Goal: Task Accomplishment & Management: Manage account settings

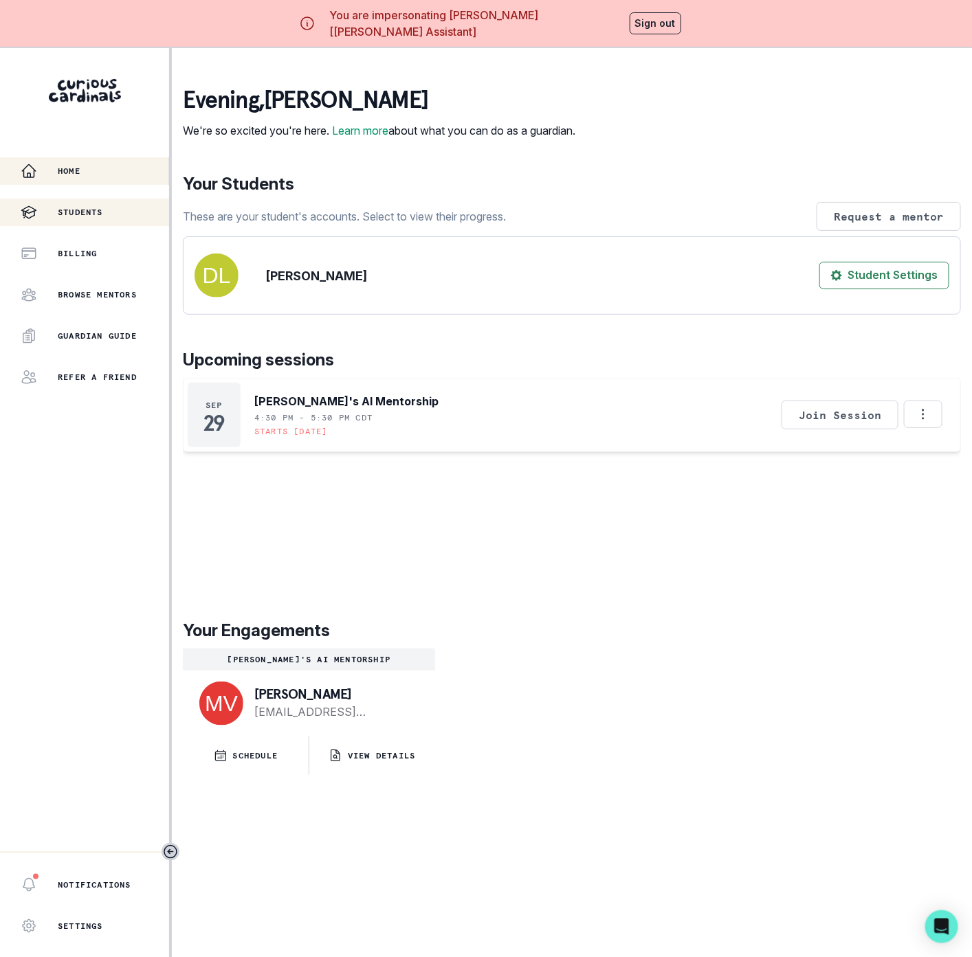
click at [93, 211] on p "Students" at bounding box center [80, 212] width 45 height 11
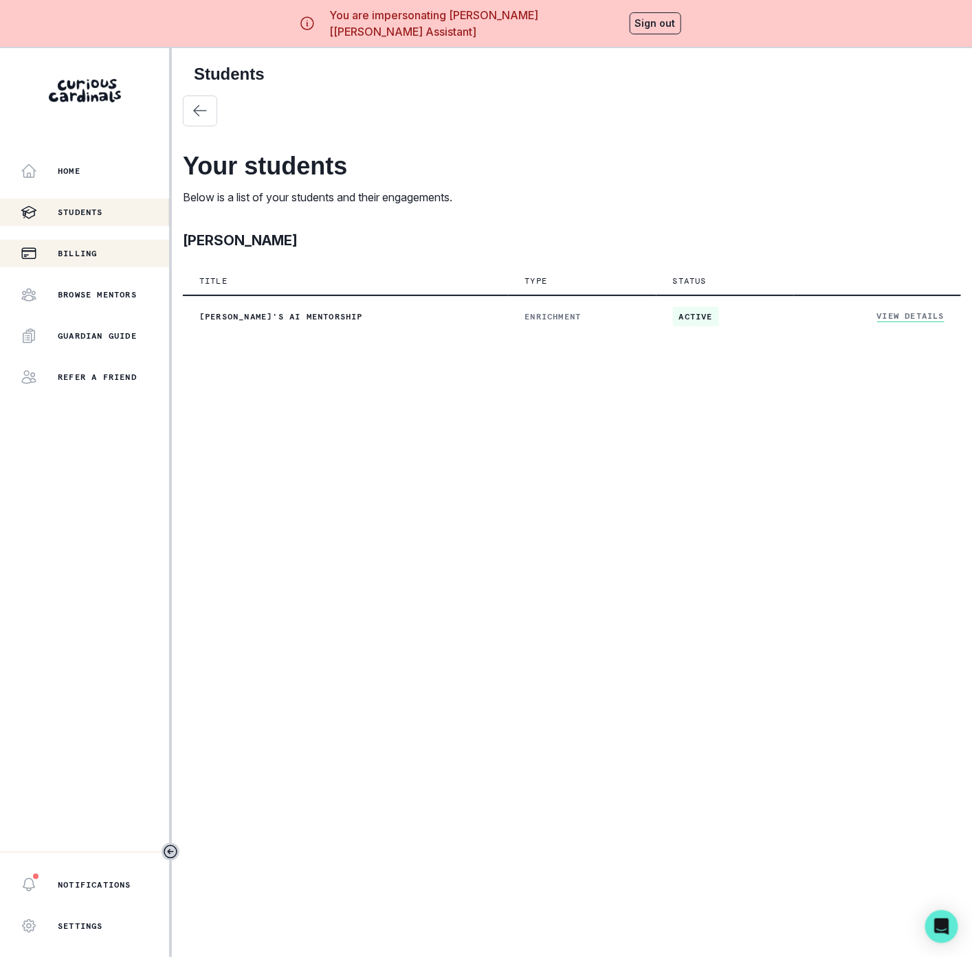
click at [87, 265] on button "Billing" at bounding box center [84, 253] width 169 height 27
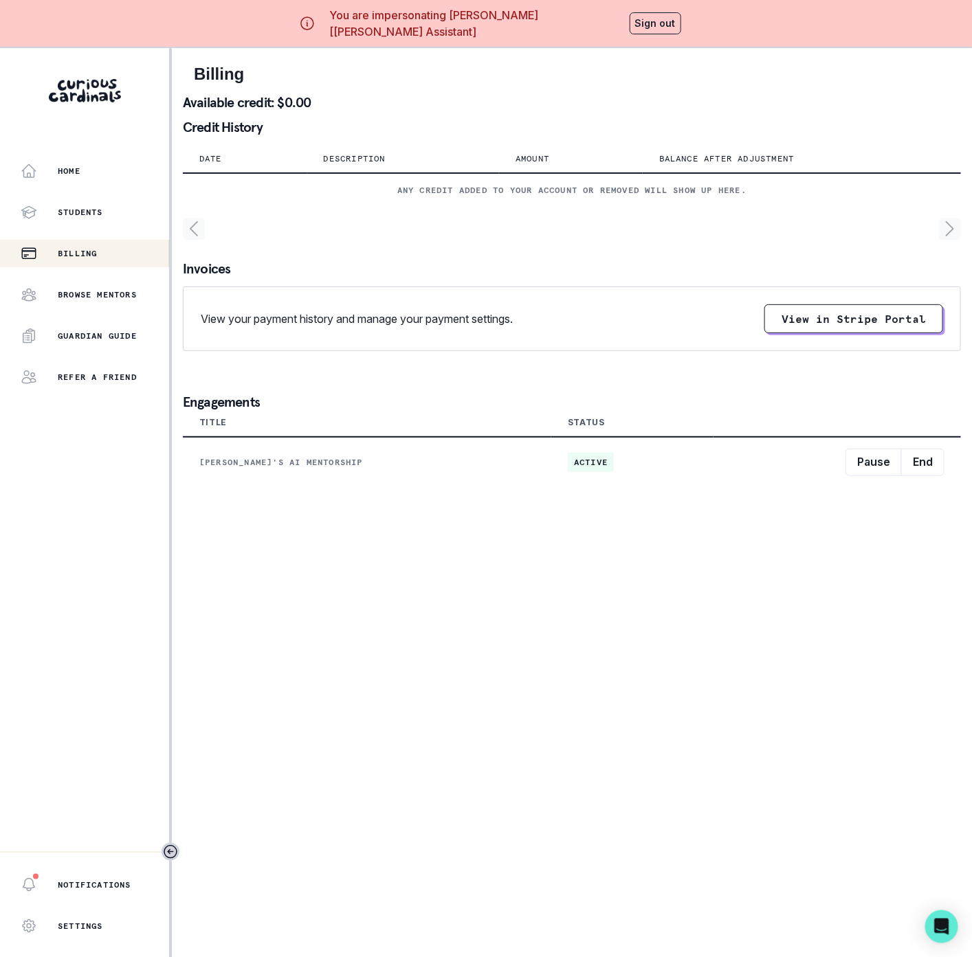
click at [674, 29] on button "Sign out" at bounding box center [656, 23] width 52 height 22
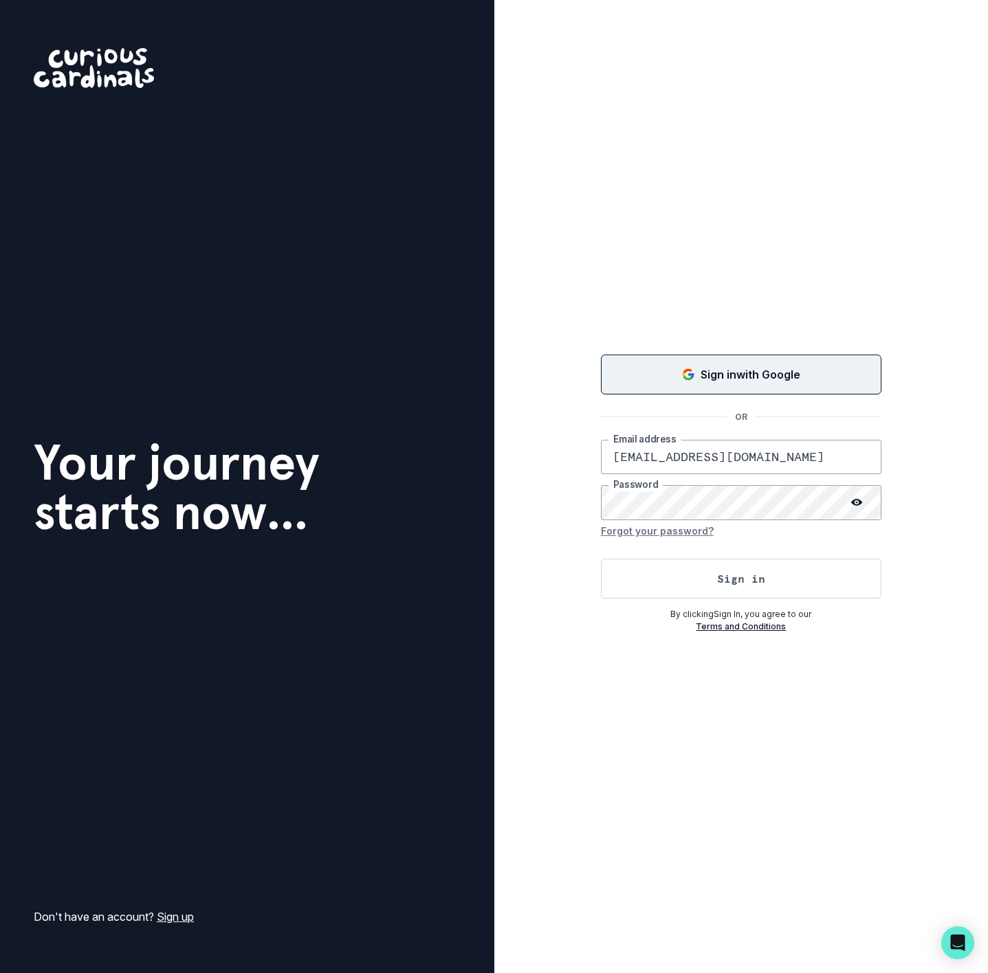
click at [670, 370] on div "Sign in with Google" at bounding box center [741, 374] width 246 height 16
